Goal: Task Accomplishment & Management: Manage account settings

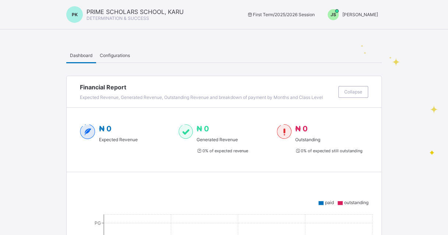
click at [375, 10] on div "JS Joel Shoka" at bounding box center [351, 14] width 62 height 11
click at [360, 34] on span "Switch to Admin View" at bounding box center [351, 31] width 56 height 8
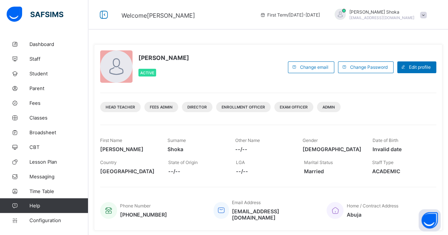
click at [190, 37] on div "Joel Shoka Active Change email Change Password Edit profile Head Teacher Fees A…" at bounding box center [268, 217] width 360 height 361
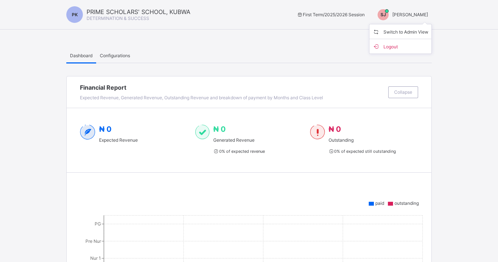
click at [426, 30] on span "Switch to Admin View" at bounding box center [400, 31] width 56 height 8
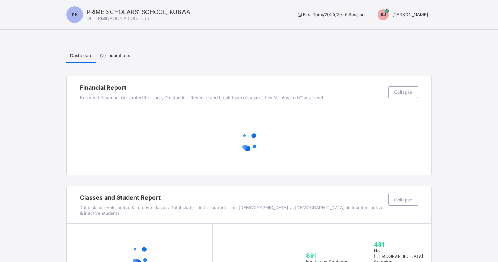
click at [427, 12] on span "[PERSON_NAME]" at bounding box center [410, 15] width 36 height 6
click at [414, 31] on span "Switch to Admin View" at bounding box center [400, 31] width 56 height 8
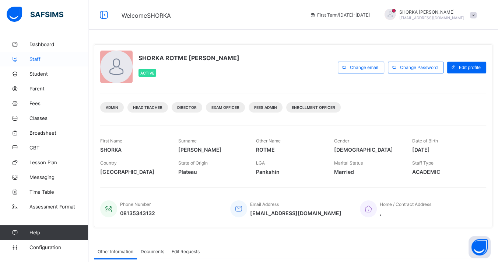
click at [39, 59] on span "Staff" at bounding box center [58, 59] width 59 height 6
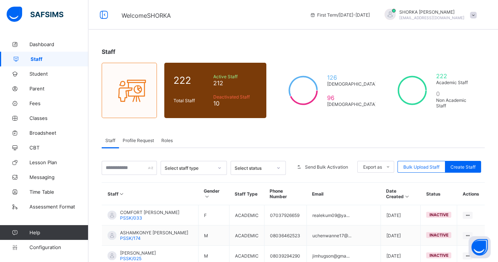
click at [272, 166] on div "Select status" at bounding box center [254, 168] width 38 height 6
click at [258, 196] on div "Inactive" at bounding box center [258, 194] width 55 height 11
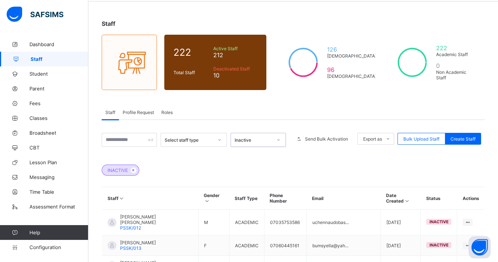
scroll to position [9, 0]
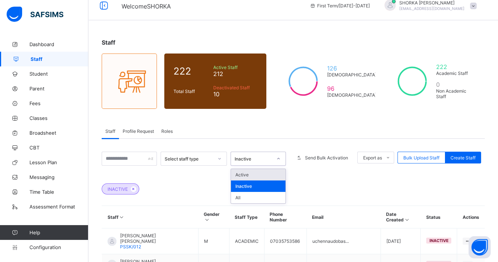
click at [277, 160] on div at bounding box center [278, 158] width 14 height 13
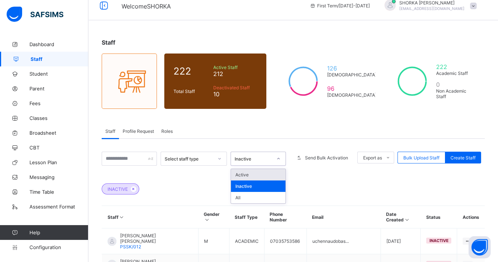
click at [265, 175] on div "Active" at bounding box center [258, 174] width 55 height 11
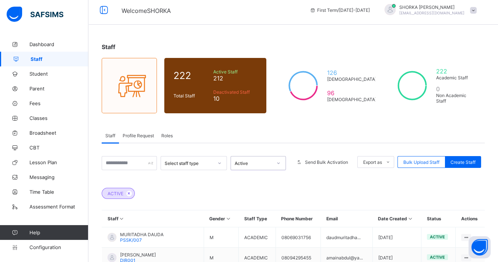
scroll to position [0, 0]
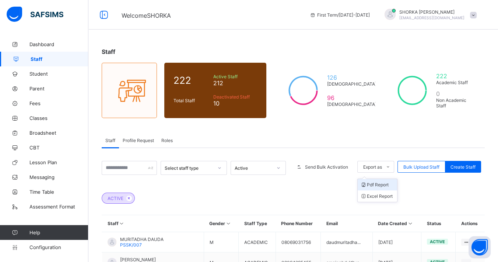
click at [382, 184] on li "Pdf Report" at bounding box center [377, 184] width 39 height 11
